Goal: Task Accomplishment & Management: Manage account settings

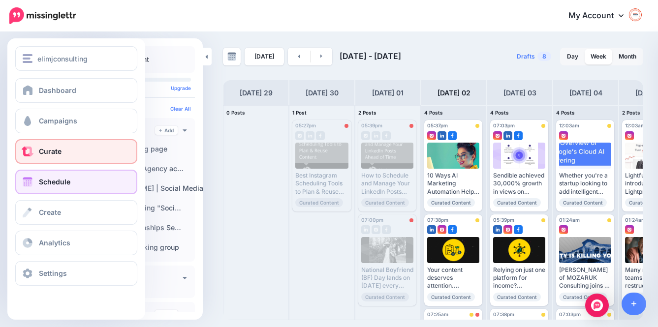
click at [33, 152] on span at bounding box center [27, 152] width 13 height 10
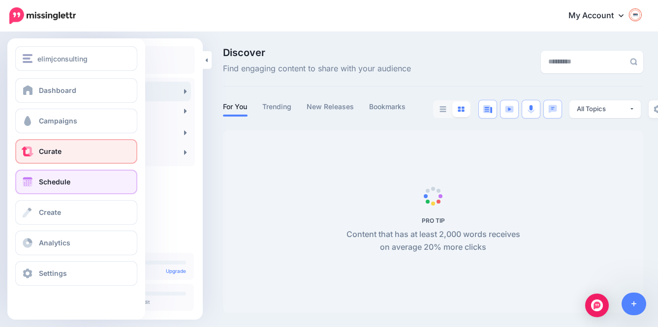
click at [42, 186] on span "Schedule" at bounding box center [55, 182] width 32 height 8
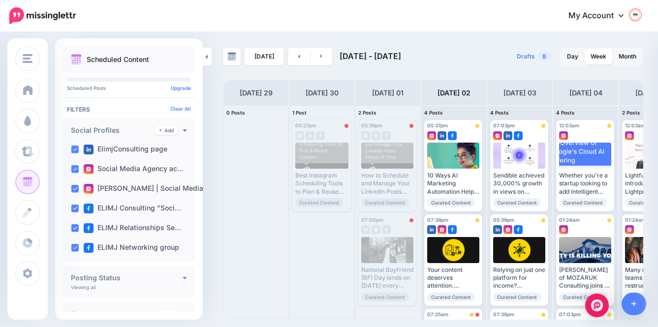
click at [183, 281] on icon at bounding box center [185, 277] width 4 height 7
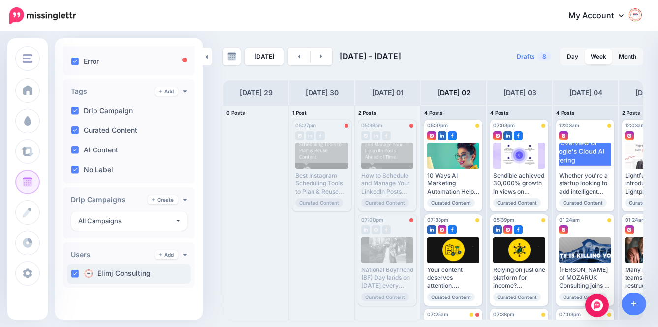
click at [118, 273] on label "Elimj Consulting" at bounding box center [117, 274] width 67 height 10
click at [636, 23] on img at bounding box center [636, 15] width 16 height 16
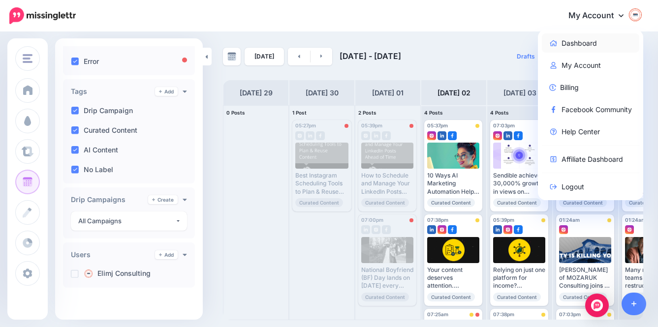
click at [588, 42] on link "Dashboard" at bounding box center [591, 42] width 98 height 19
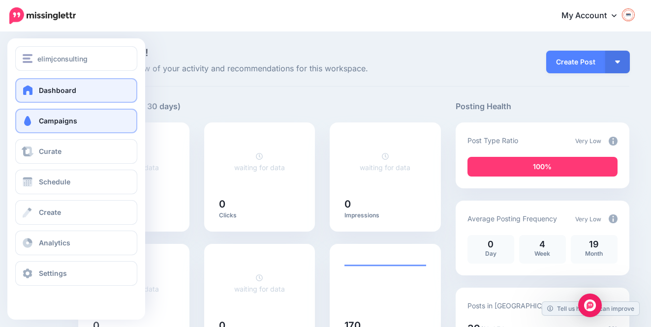
click at [57, 124] on span "Campaigns" at bounding box center [58, 121] width 38 height 8
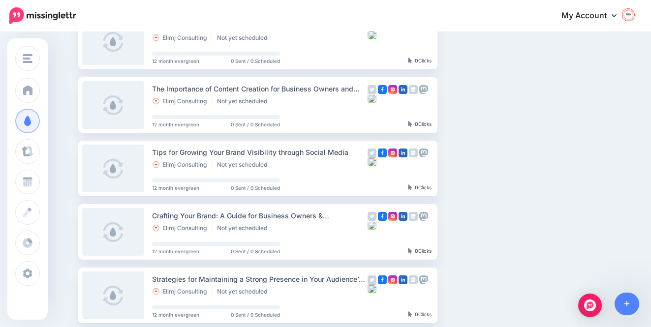
scroll to position [184, 0]
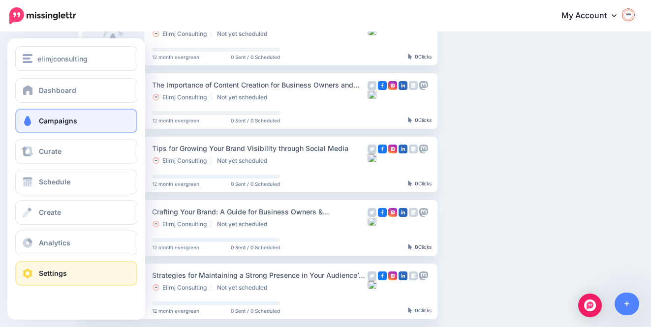
click at [50, 269] on span "Settings" at bounding box center [53, 273] width 28 height 8
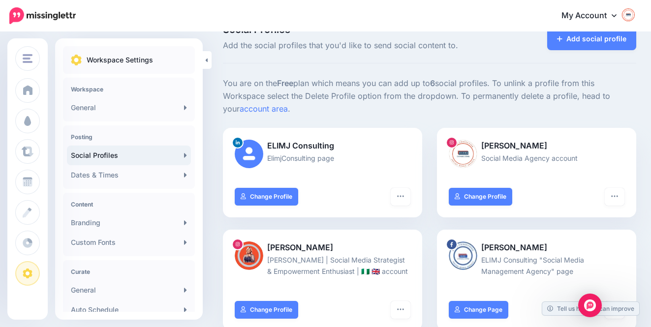
scroll to position [4, 0]
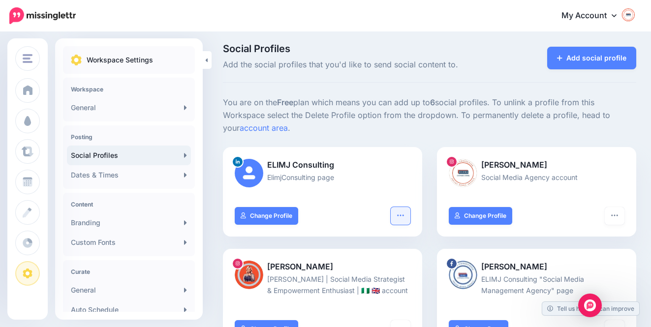
click at [404, 214] on icon "button" at bounding box center [401, 216] width 8 height 8
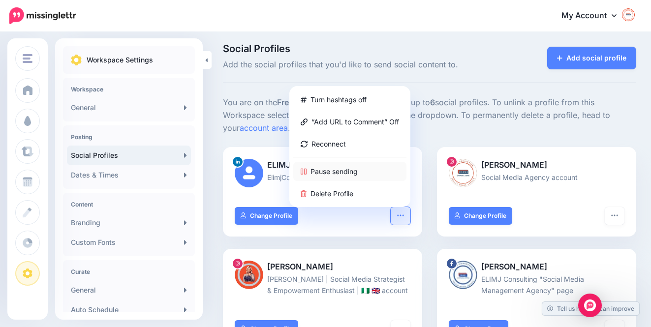
click at [346, 169] on link "Pause sending" at bounding box center [349, 171] width 113 height 19
click at [618, 215] on icon "button" at bounding box center [615, 215] width 6 height 1
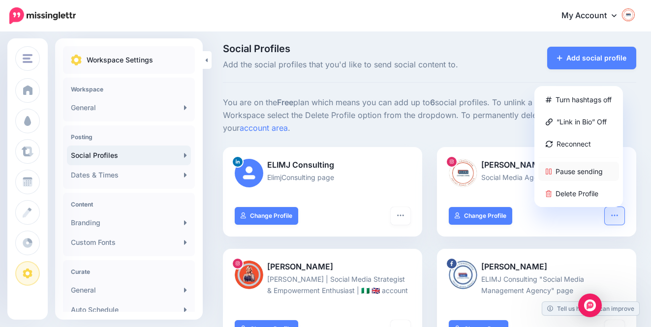
click at [593, 168] on link "Pause sending" at bounding box center [579, 171] width 81 height 19
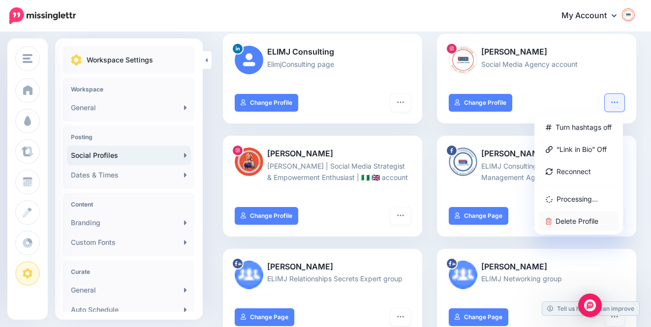
scroll to position [191, 0]
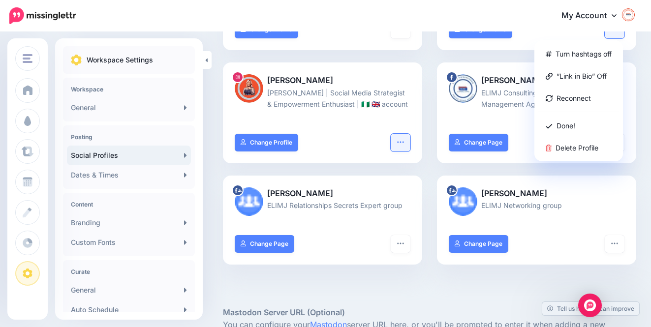
click at [405, 140] on icon "button" at bounding box center [401, 142] width 8 height 8
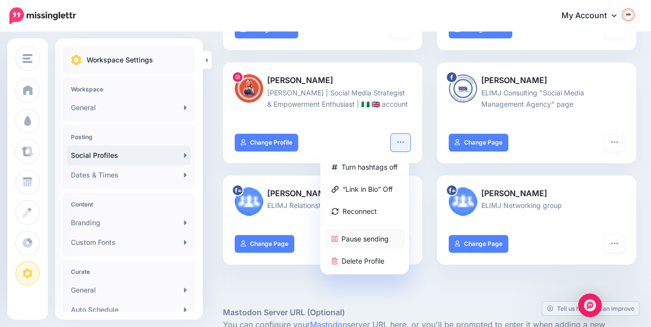
click at [370, 239] on link "Pause sending" at bounding box center [364, 238] width 81 height 19
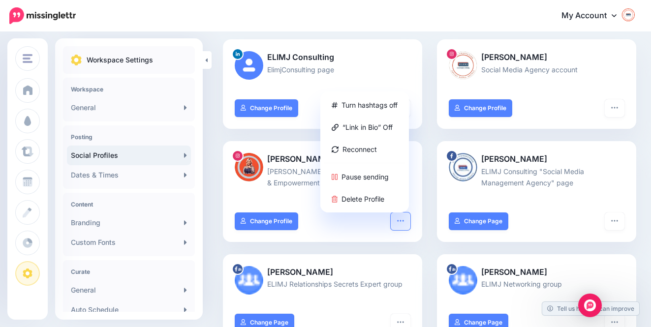
scroll to position [113, 0]
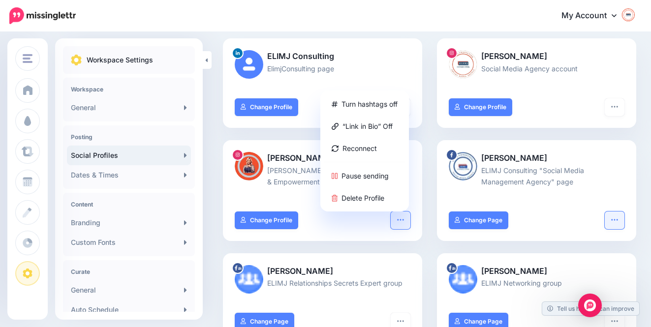
click at [619, 220] on icon "button" at bounding box center [615, 220] width 8 height 8
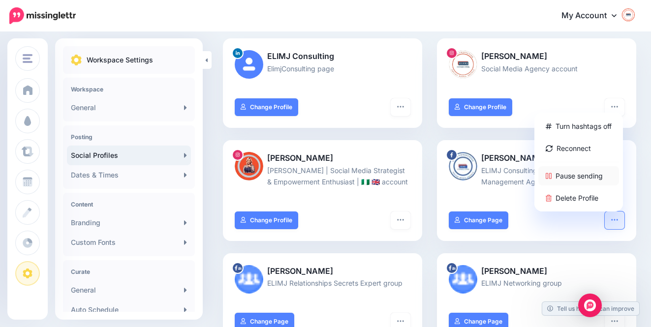
click at [595, 174] on link "Pause sending" at bounding box center [579, 175] width 81 height 19
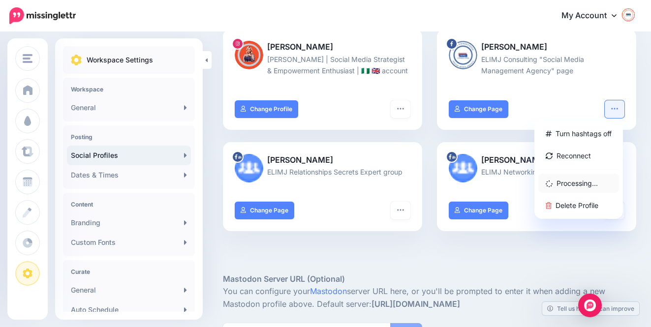
scroll to position [221, 0]
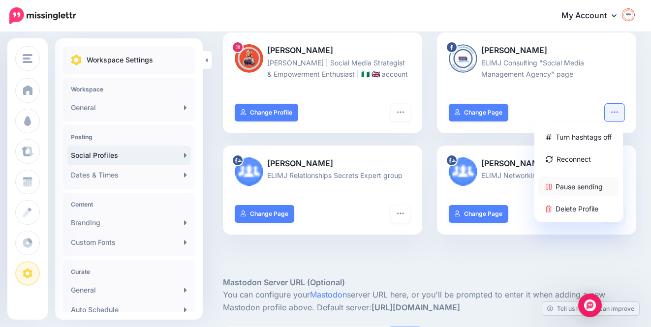
click at [592, 187] on link "Pause sending" at bounding box center [579, 186] width 81 height 19
click at [405, 213] on icon "button" at bounding box center [401, 214] width 8 height 8
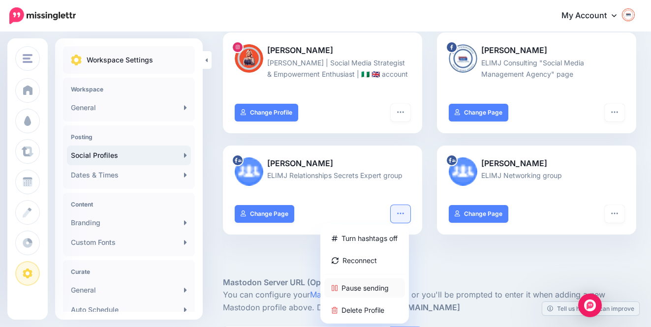
click at [361, 288] on link "Pause sending" at bounding box center [364, 288] width 81 height 19
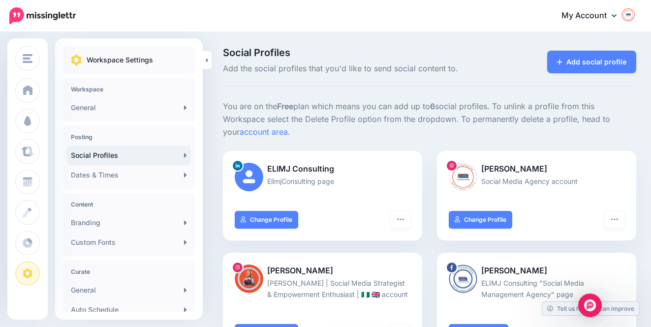
scroll to position [0, 0]
click at [403, 218] on icon "button" at bounding box center [401, 220] width 8 height 8
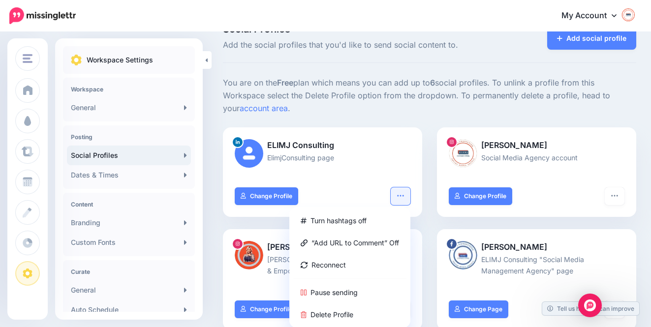
scroll to position [21, 0]
